Goal: Task Accomplishment & Management: Complete application form

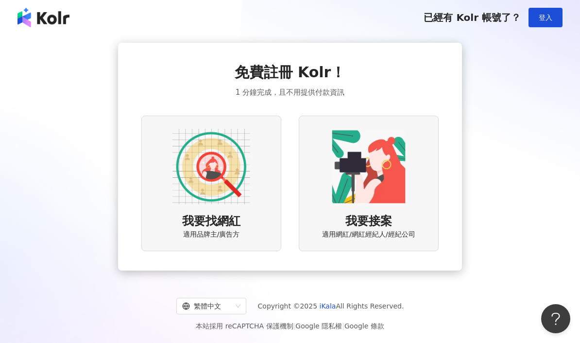
click at [562, 18] on button "登入" at bounding box center [546, 17] width 34 height 19
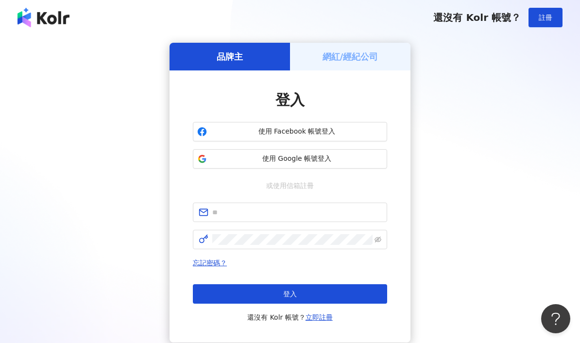
click at [383, 59] on div "網紅/經紀公司" at bounding box center [350, 57] width 121 height 28
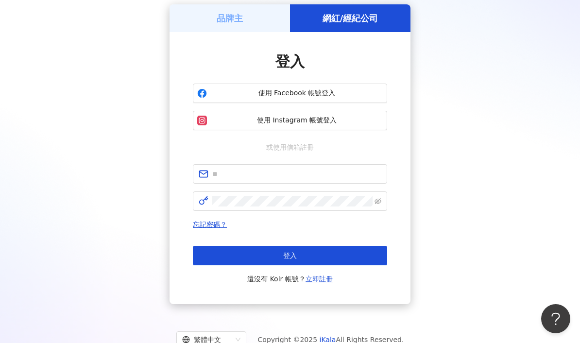
scroll to position [38, 0]
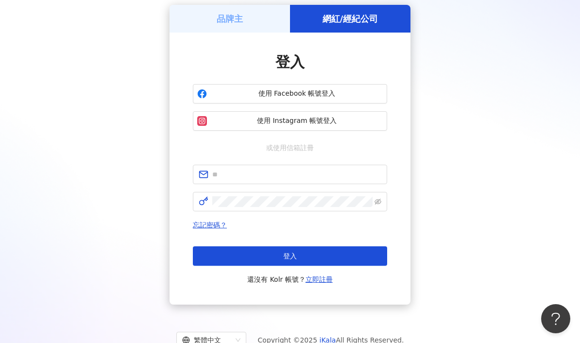
click at [198, 19] on div "品牌主" at bounding box center [230, 19] width 121 height 28
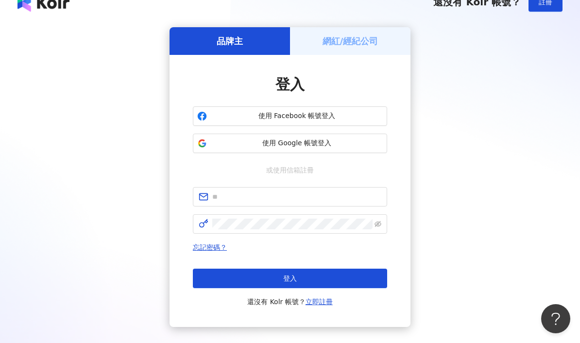
scroll to position [16, 0]
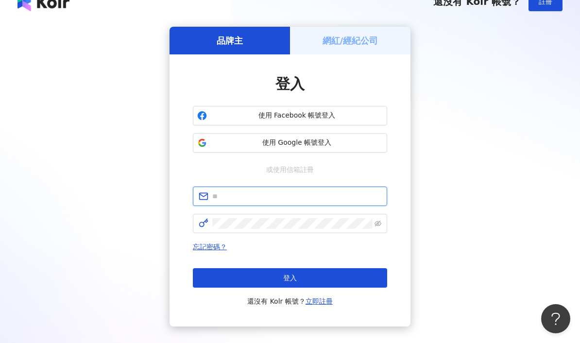
click at [222, 197] on input "text" at bounding box center [296, 196] width 169 height 11
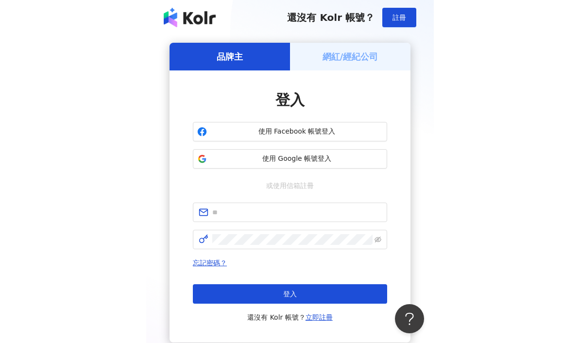
scroll to position [69, 0]
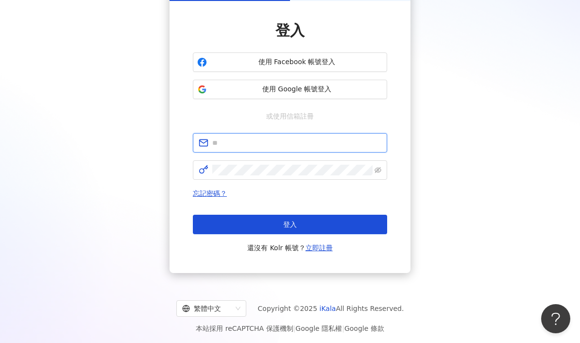
click at [302, 143] on input "text" at bounding box center [296, 143] width 169 height 11
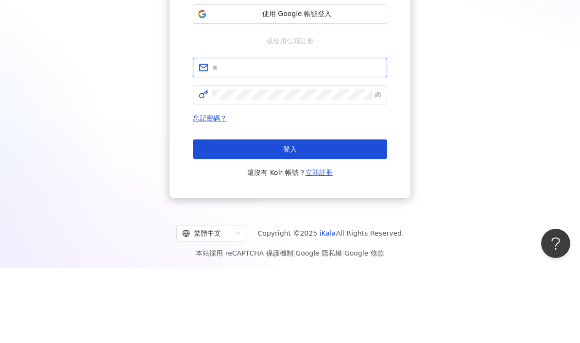
click at [254, 138] on input "text" at bounding box center [296, 143] width 169 height 11
paste input "**********"
type input "**********"
